Goal: Navigation & Orientation: Find specific page/section

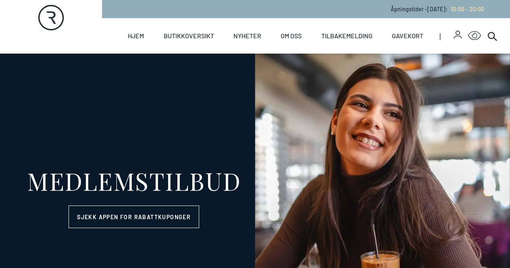
select select "NO"
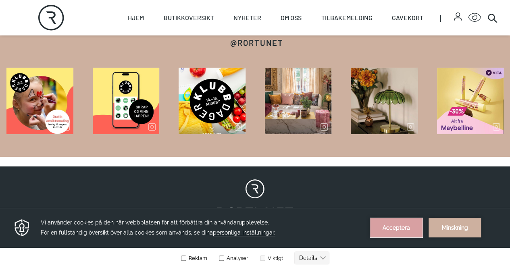
click at [408, 228] on button "Acceptera" at bounding box center [396, 227] width 52 height 19
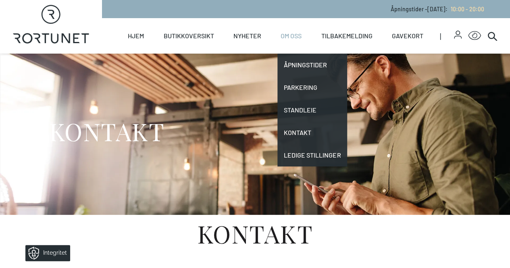
click at [293, 40] on link "Om oss" at bounding box center [291, 36] width 21 height 36
click at [289, 42] on link "Om oss" at bounding box center [291, 36] width 21 height 36
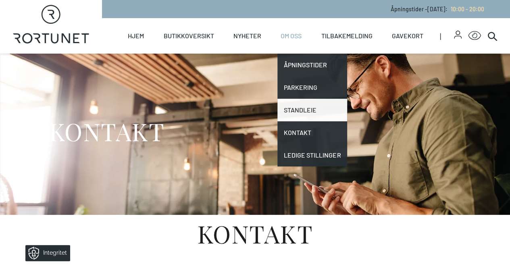
click at [298, 103] on link "Standleie" at bounding box center [313, 110] width 70 height 23
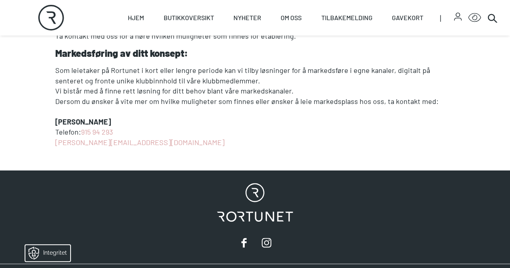
scroll to position [423, 0]
